Goal: Task Accomplishment & Management: Manage account settings

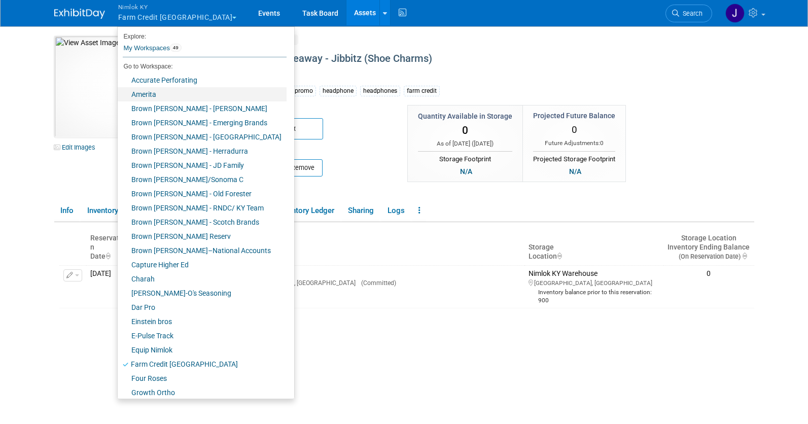
click at [158, 88] on link "Amerita" at bounding box center [202, 94] width 169 height 14
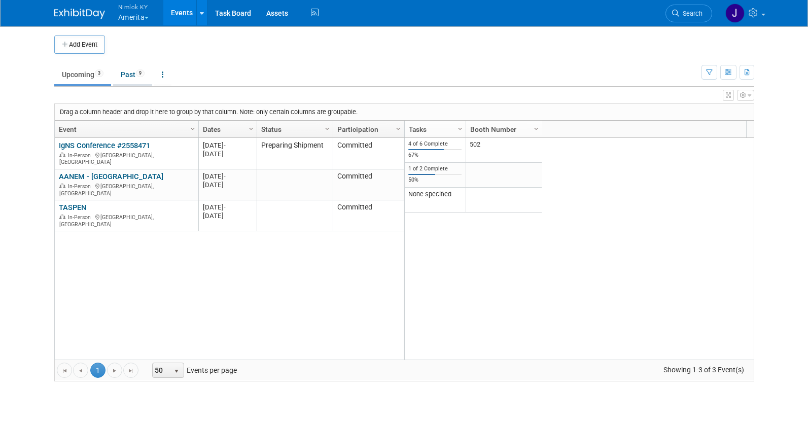
click at [135, 69] on link "Past 9" at bounding box center [132, 74] width 39 height 19
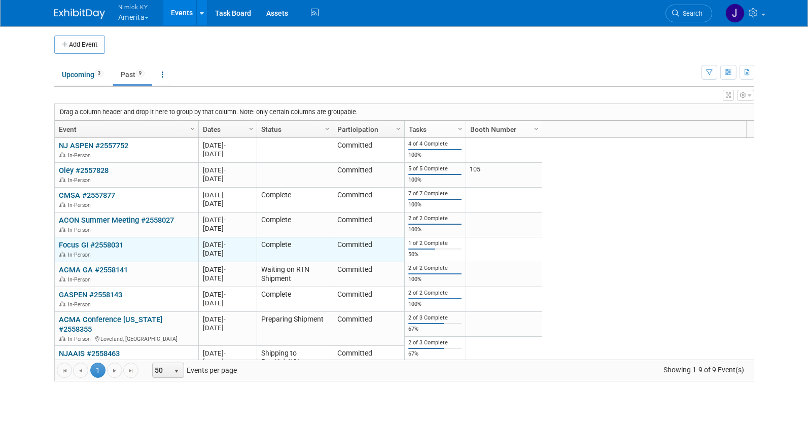
click at [116, 255] on div "In-Person" at bounding box center [126, 254] width 135 height 9
click at [115, 249] on link "Focus GI #2558031" at bounding box center [91, 244] width 64 height 9
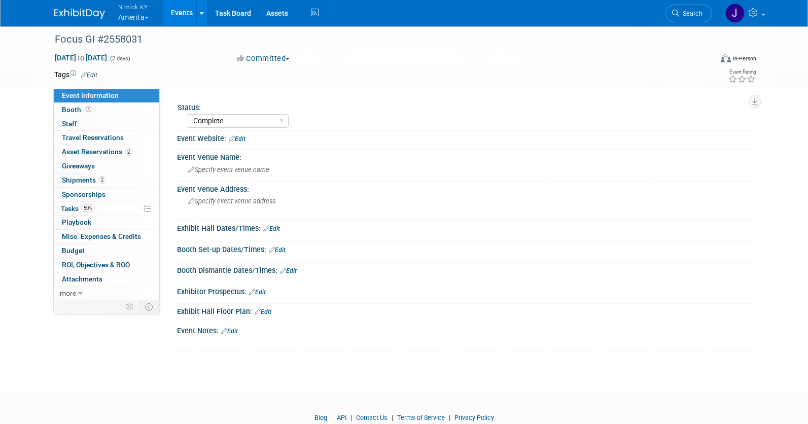
select select "Complete"
click at [109, 207] on link "50% Tasks 50%" at bounding box center [106, 209] width 105 height 14
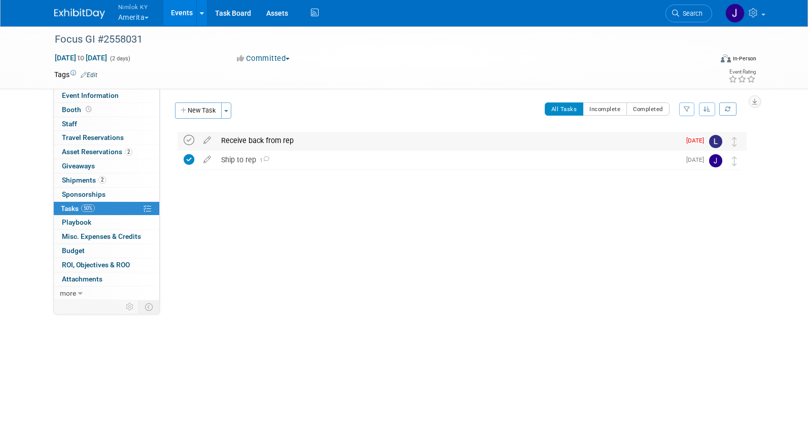
click at [189, 138] on icon at bounding box center [189, 140] width 11 height 11
click at [187, 12] on link "Events" at bounding box center [181, 12] width 37 height 25
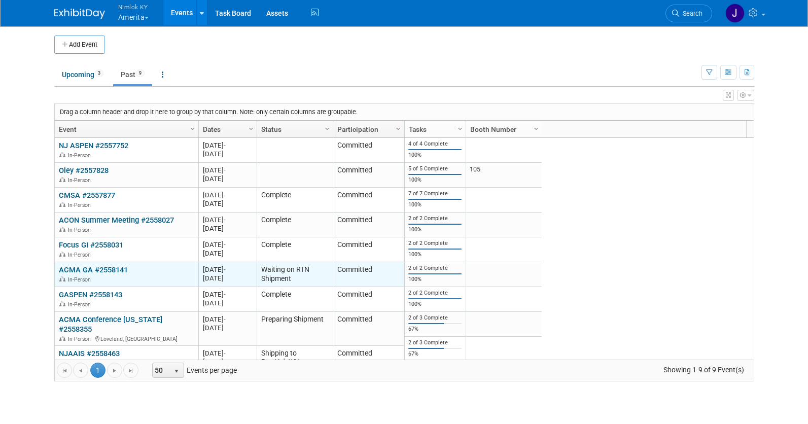
scroll to position [2, 0]
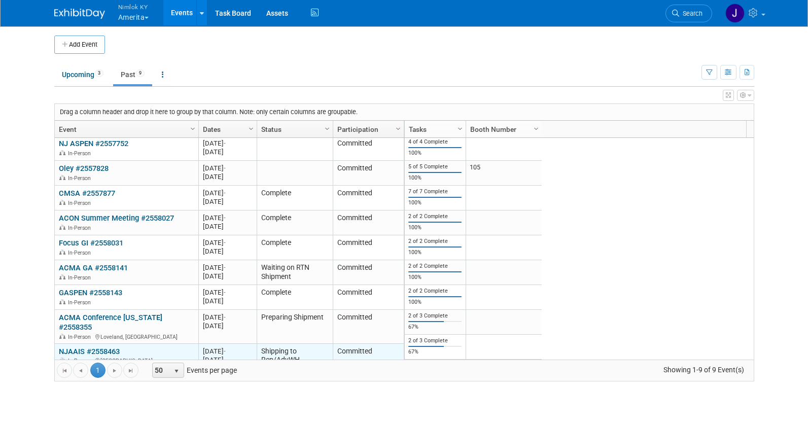
click at [111, 347] on link "NJAAIS #2558463" at bounding box center [89, 351] width 61 height 9
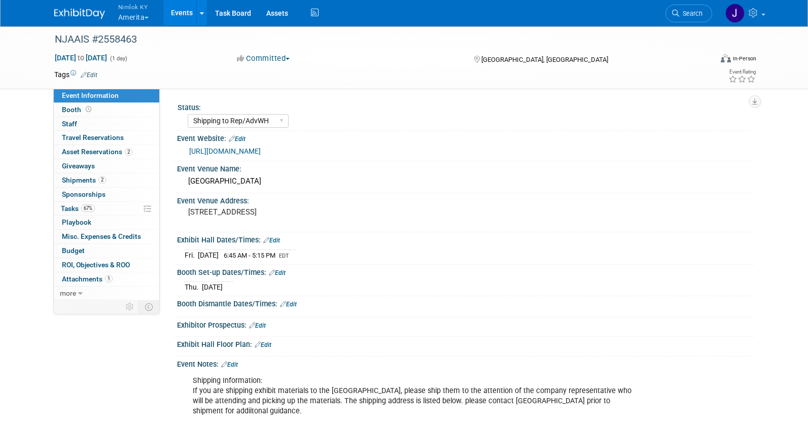
select select "Shipping to Rep/AdvWH"
click at [98, 204] on link "67% Tasks 67%" at bounding box center [106, 209] width 105 height 14
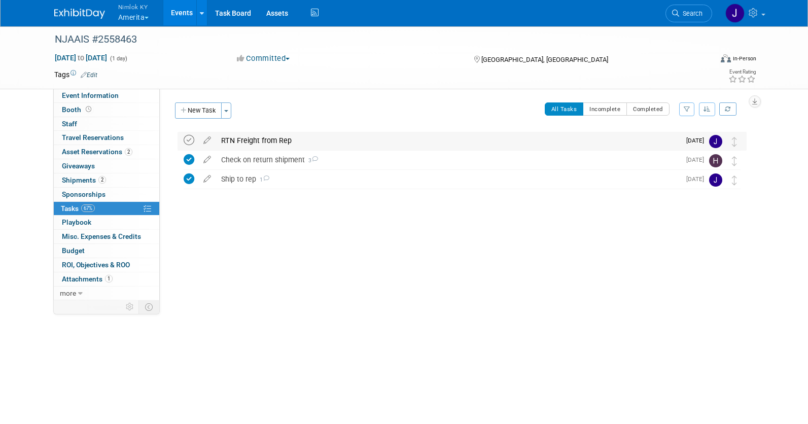
click at [191, 139] on icon at bounding box center [189, 140] width 11 height 11
click at [146, 11] on span "Nimlok KY" at bounding box center [133, 7] width 31 height 11
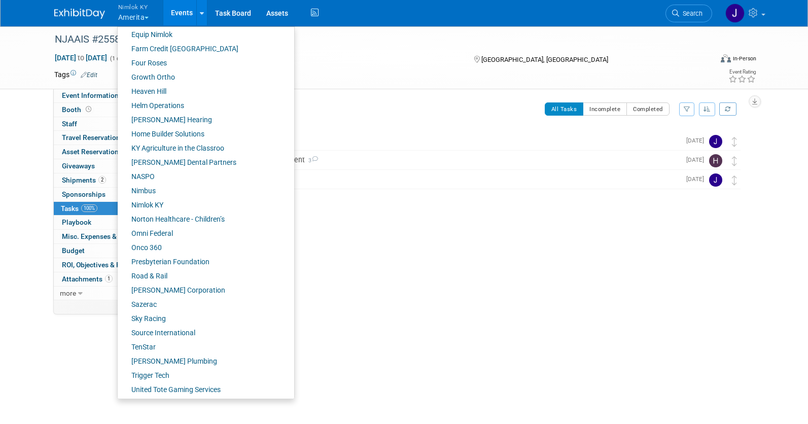
scroll to position [316, 0]
click at [183, 248] on link "Onco 360" at bounding box center [202, 247] width 169 height 14
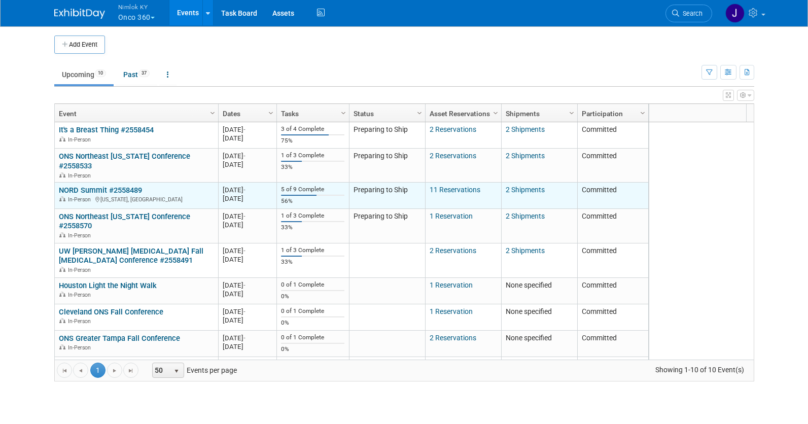
click at [112, 186] on link "NORD Summit #2558489" at bounding box center [100, 190] width 83 height 9
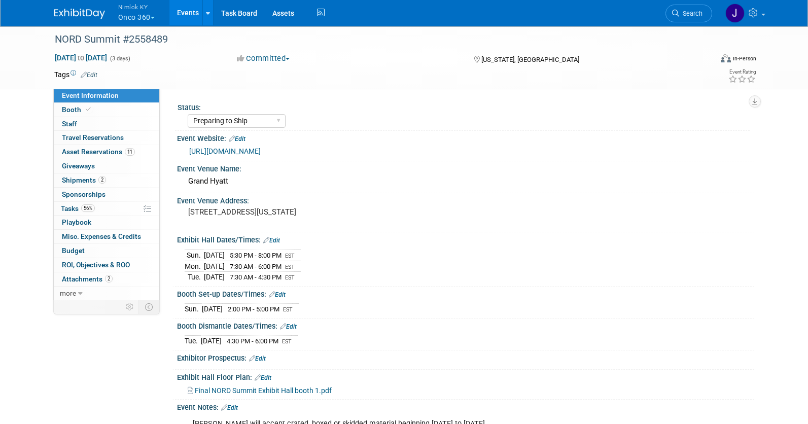
select select "Preparing to Ship"
click at [119, 153] on span "Asset Reservations 11" at bounding box center [98, 152] width 73 height 8
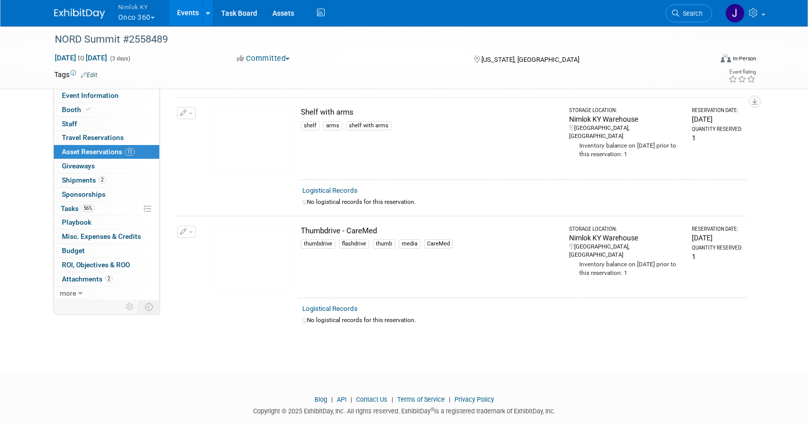
scroll to position [1127, 0]
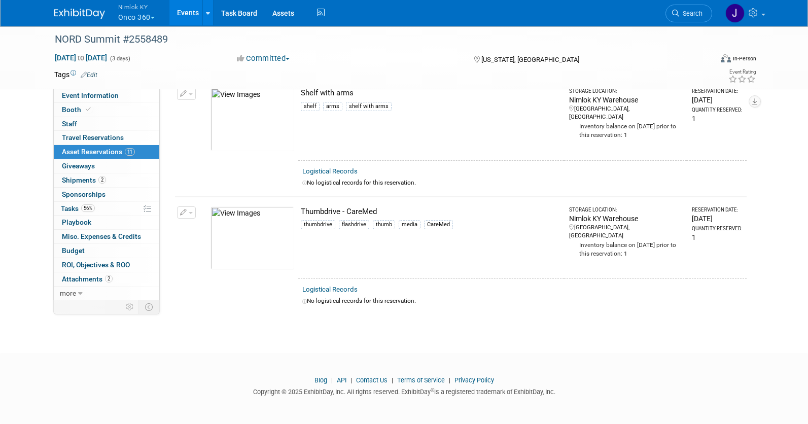
click at [150, 15] on button "Nimlok KY Onco 360" at bounding box center [142, 13] width 50 height 26
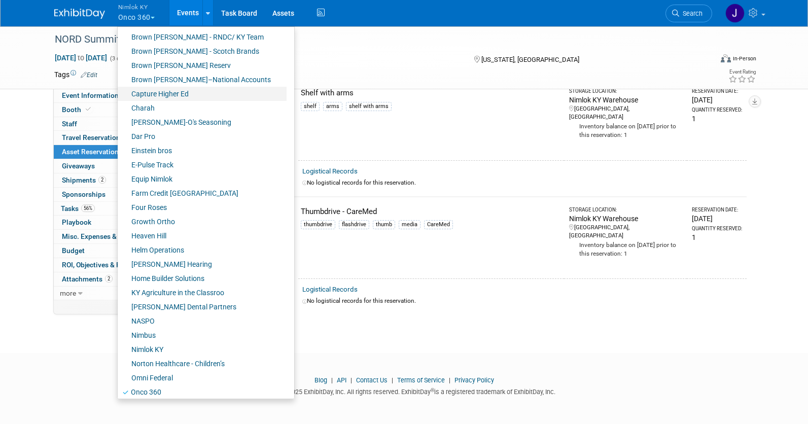
scroll to position [182, 0]
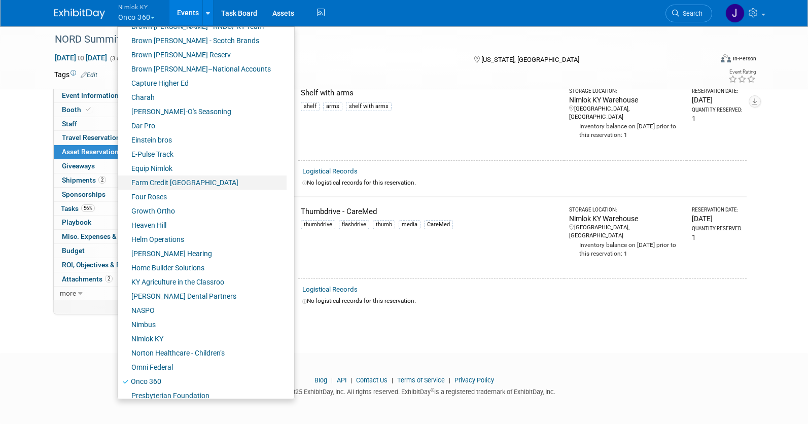
click at [172, 184] on link "Farm Credit [GEOGRAPHIC_DATA]" at bounding box center [202, 182] width 169 height 14
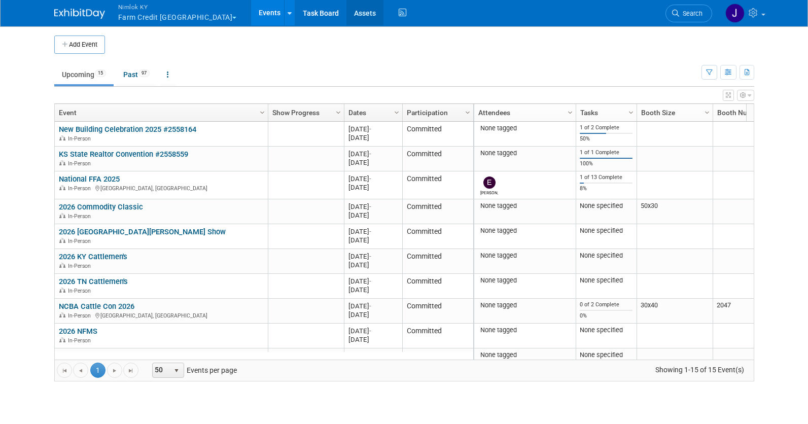
click at [346, 12] on link "Assets" at bounding box center [364, 12] width 37 height 25
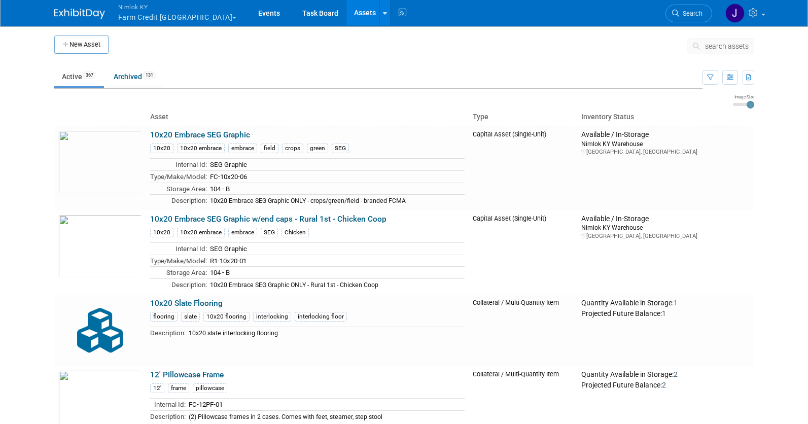
click at [719, 47] on span "search assets" at bounding box center [727, 46] width 44 height 8
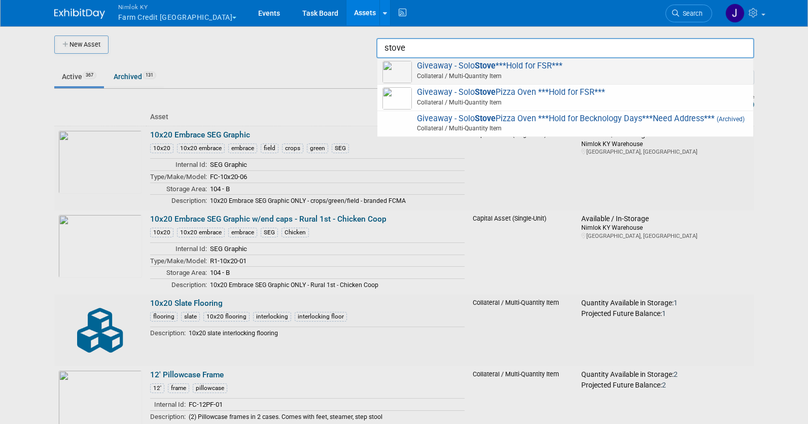
click at [622, 70] on span "Giveaway - Solo Stove ***Hold for FSR*** Collateral / Multi-Quantity Item" at bounding box center [565, 71] width 366 height 21
type input "Giveaway - Solo Stove ***Hold for FSR***"
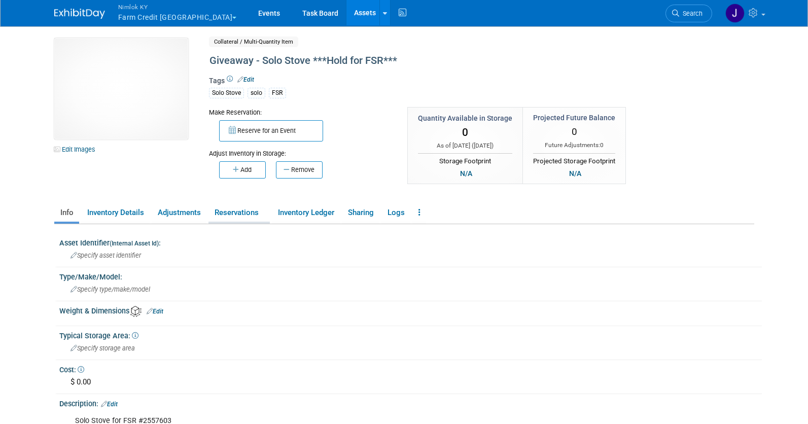
click at [228, 210] on link "Reservations" at bounding box center [238, 213] width 61 height 18
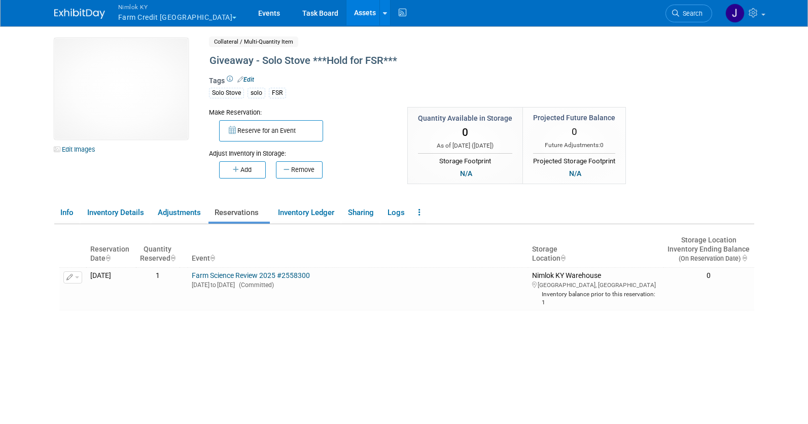
scroll to position [2, 0]
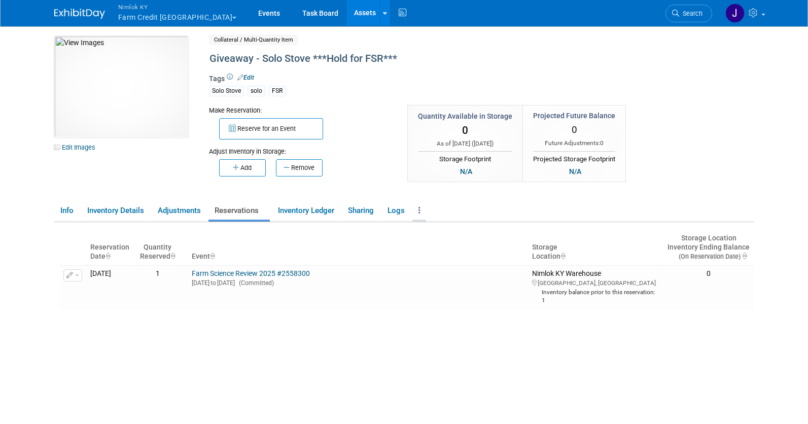
click at [422, 208] on link at bounding box center [419, 211] width 14 height 18
click at [454, 246] on link "Archive Asset" at bounding box center [456, 247] width 88 height 17
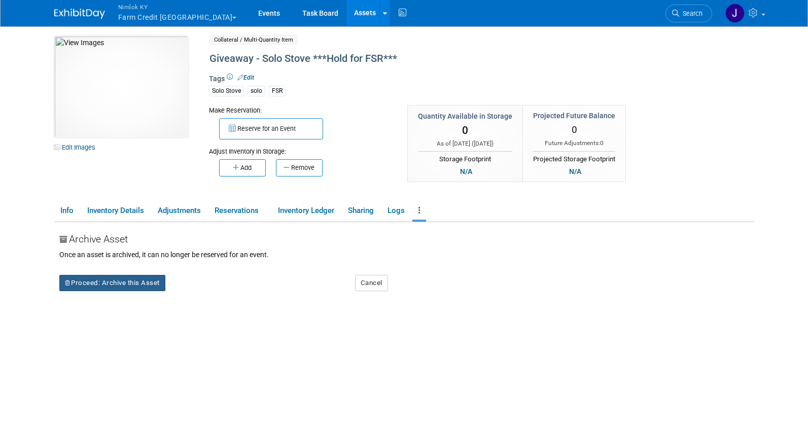
click at [134, 283] on button "Proceed: Archive this Asset" at bounding box center [112, 283] width 106 height 16
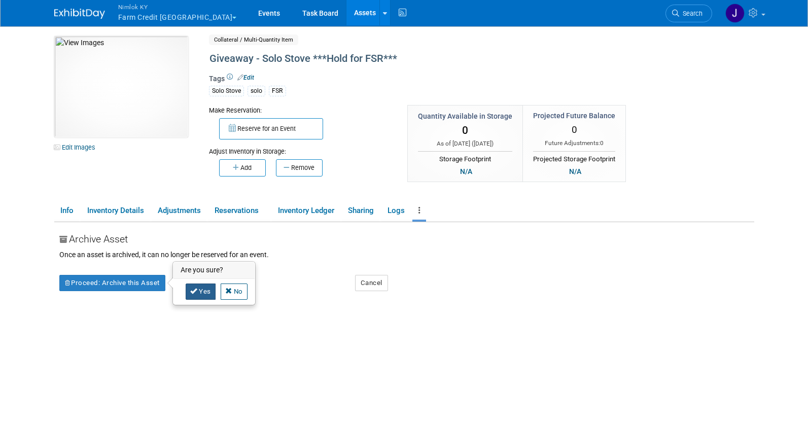
click at [206, 290] on link "Yes" at bounding box center [201, 291] width 30 height 16
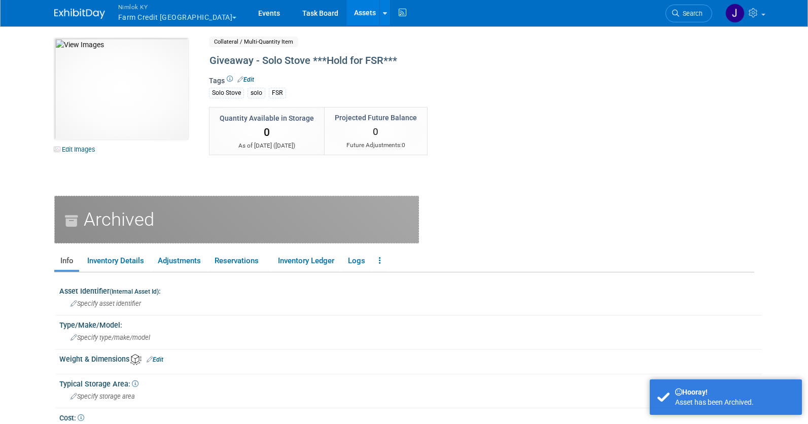
click at [346, 11] on link "Assets" at bounding box center [364, 12] width 37 height 25
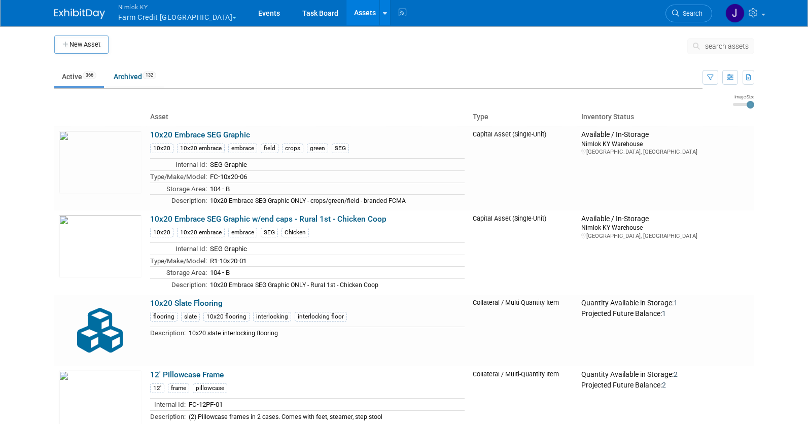
click at [722, 43] on span "search assets" at bounding box center [727, 46] width 44 height 8
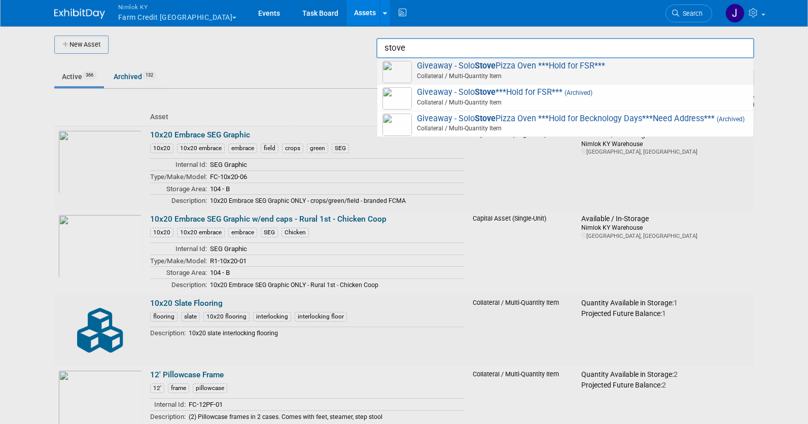
click at [584, 64] on span "Giveaway - Solo Stove Pizza Oven ***Hold for FSR*** Collateral / Multi-Quantity…" at bounding box center [565, 71] width 366 height 21
type input "Giveaway - Solo Stove Pizza Oven ***Hold for FSR***"
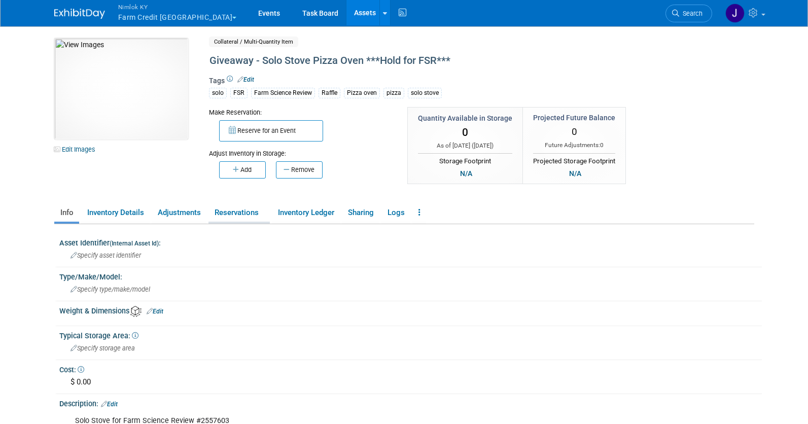
click at [251, 215] on link "Reservations" at bounding box center [238, 213] width 61 height 18
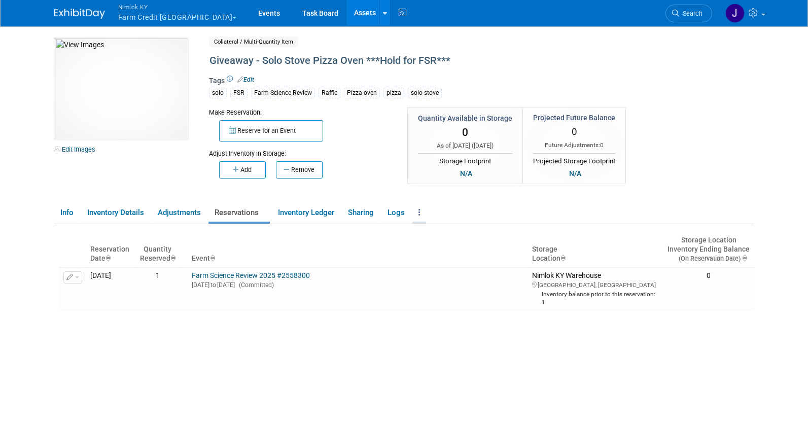
click at [420, 209] on icon at bounding box center [419, 212] width 2 height 8
click at [440, 251] on link "Archive Asset" at bounding box center [456, 249] width 88 height 17
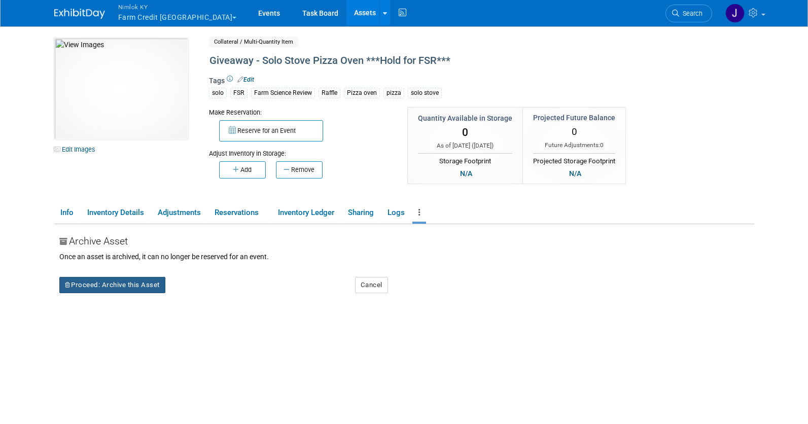
click at [159, 282] on button "Proceed: Archive this Asset" at bounding box center [112, 285] width 106 height 16
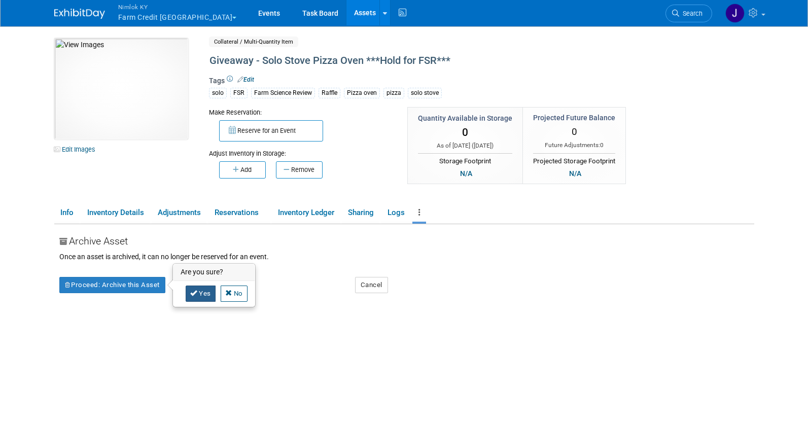
click at [199, 292] on link "Yes" at bounding box center [201, 294] width 30 height 16
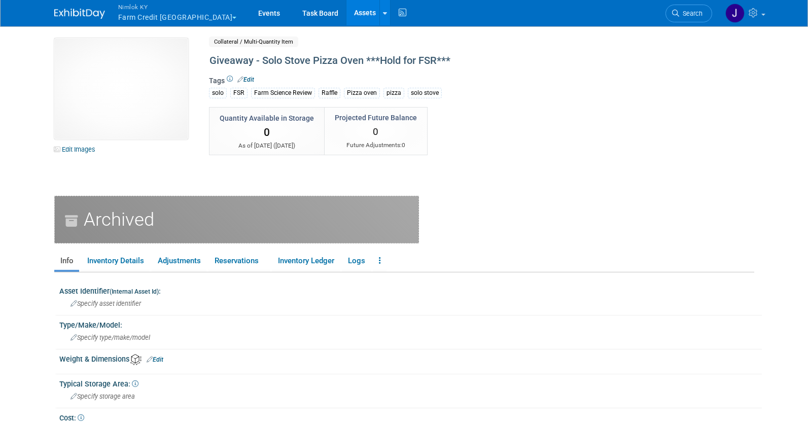
click at [177, 19] on button "Nimlok KY Farm Credit [GEOGRAPHIC_DATA]" at bounding box center [183, 13] width 132 height 26
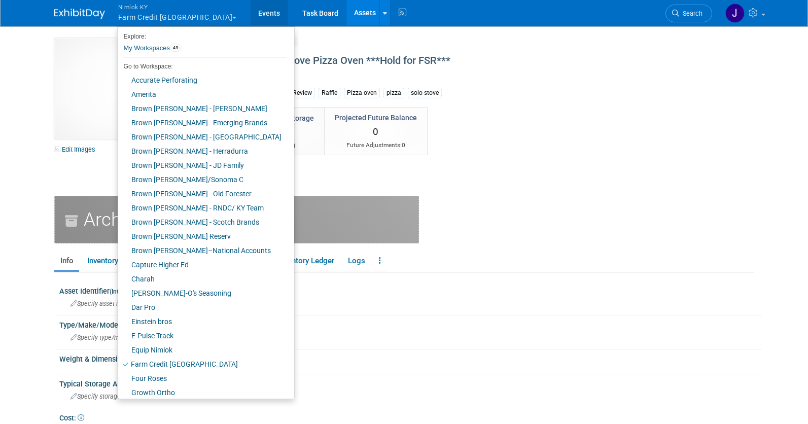
click at [251, 13] on link "Events" at bounding box center [269, 12] width 37 height 25
